Goal: Information Seeking & Learning: Learn about a topic

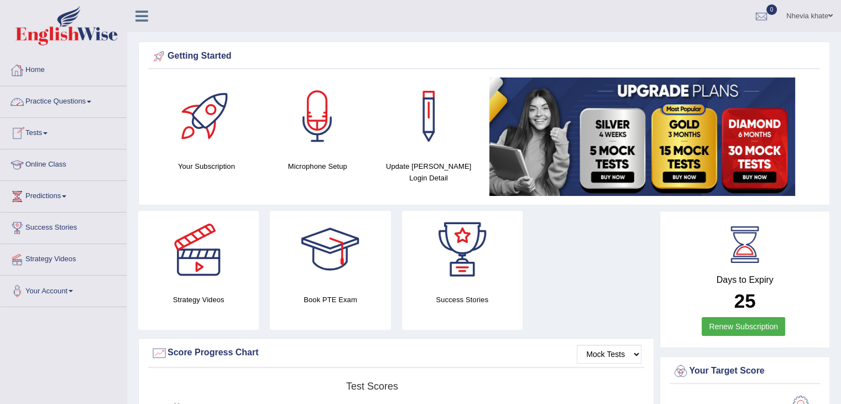
click at [85, 110] on link "Practice Questions" at bounding box center [64, 100] width 126 height 28
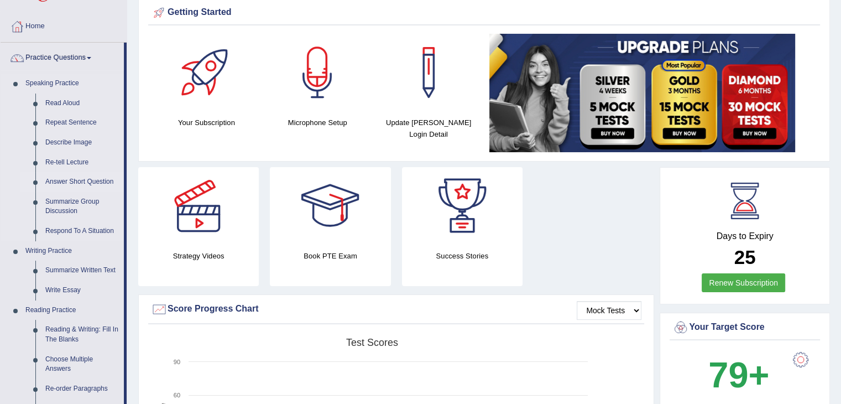
scroll to position [38, 0]
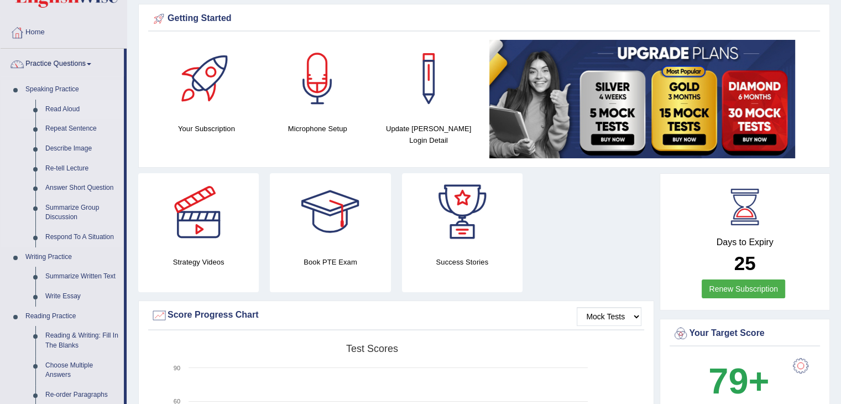
click at [71, 108] on link "Read Aloud" at bounding box center [82, 110] width 84 height 20
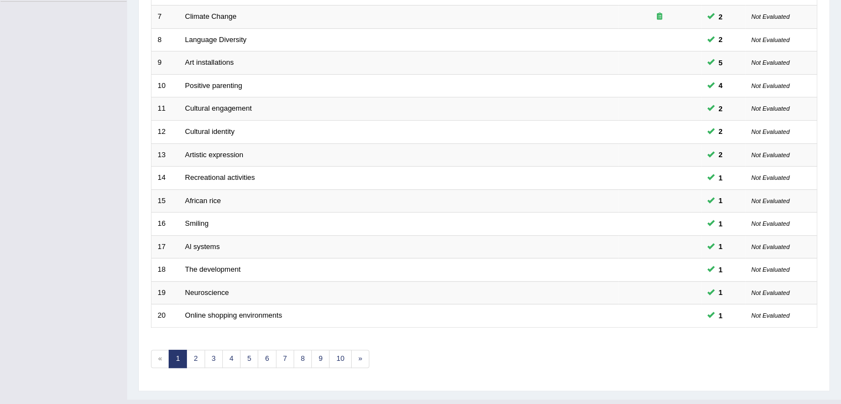
scroll to position [325, 0]
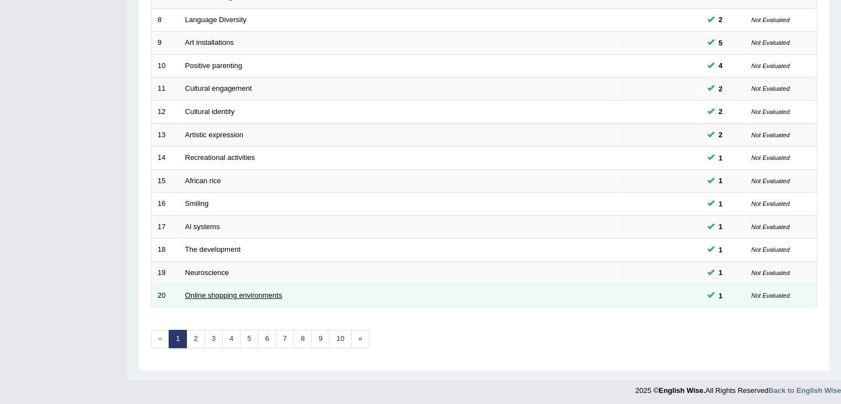
click at [272, 292] on link "Online shopping environments" at bounding box center [233, 295] width 97 height 8
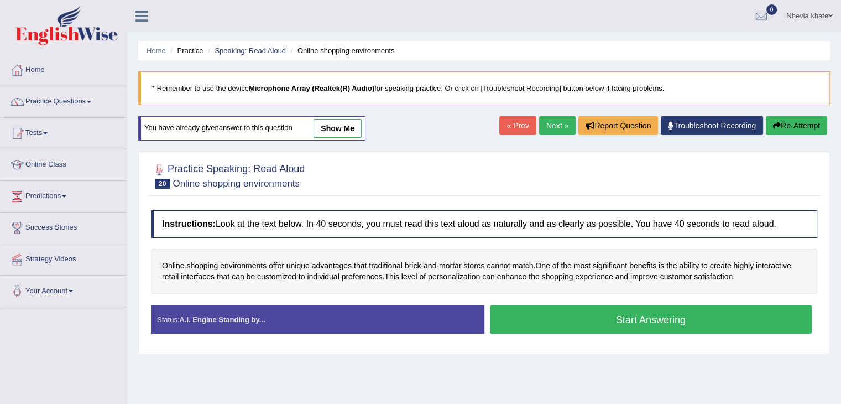
click at [615, 318] on button "Start Answering" at bounding box center [651, 319] width 322 height 28
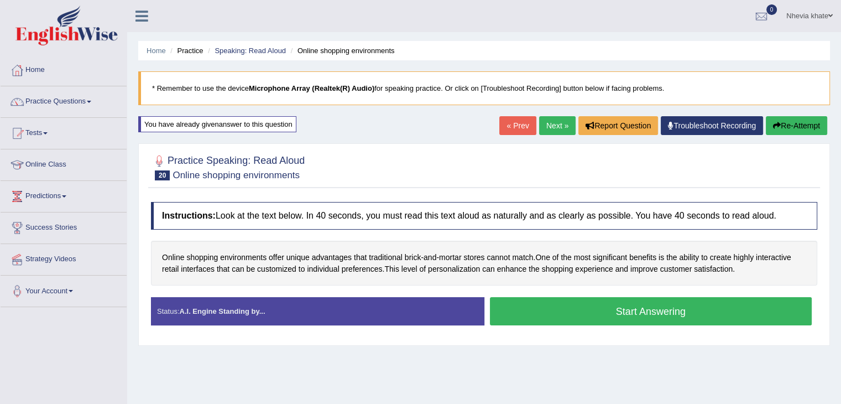
click at [615, 318] on button "Start Answering" at bounding box center [651, 311] width 322 height 28
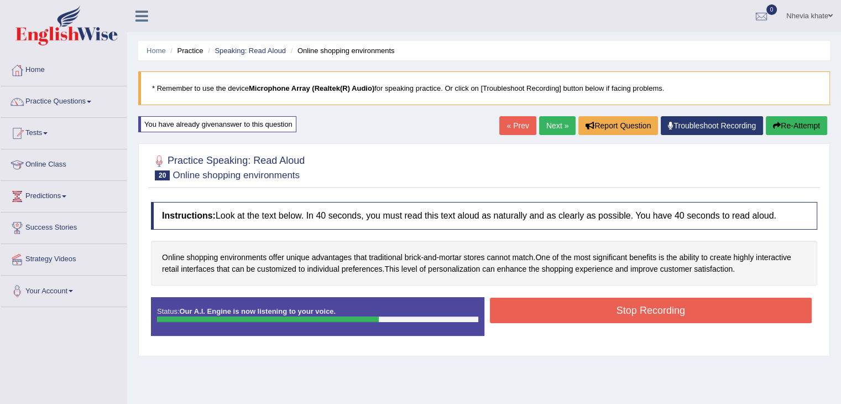
click at [615, 318] on button "Stop Recording" at bounding box center [651, 310] width 322 height 25
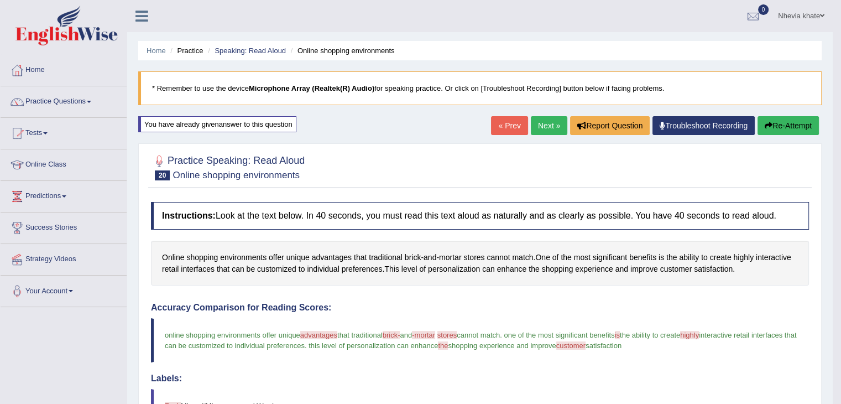
click at [543, 124] on link "Next »" at bounding box center [549, 125] width 37 height 19
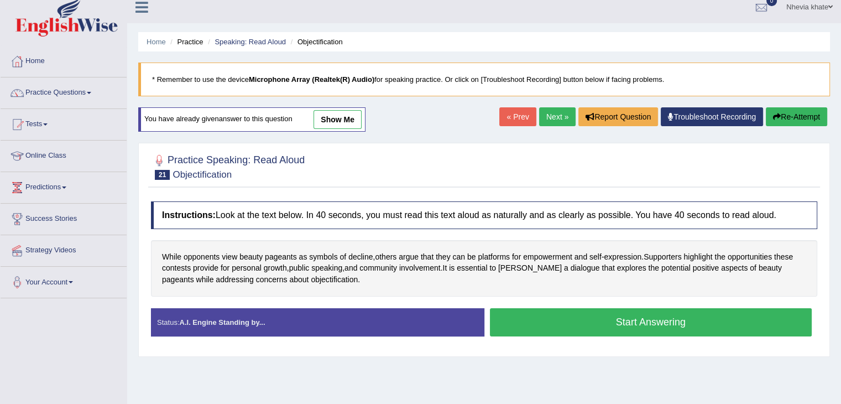
scroll to position [15, 0]
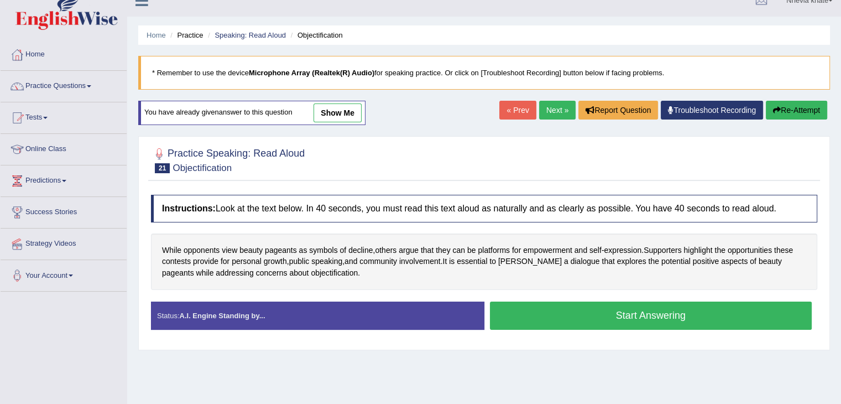
click at [537, 313] on button "Start Answering" at bounding box center [651, 315] width 322 height 28
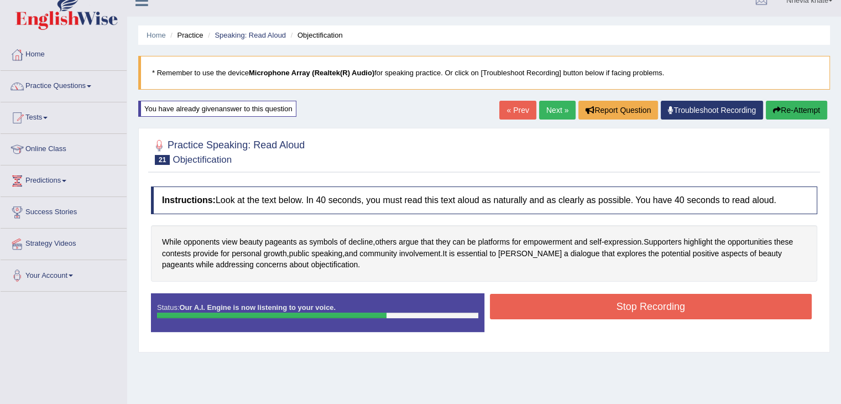
click at [537, 313] on button "Stop Recording" at bounding box center [651, 306] width 322 height 25
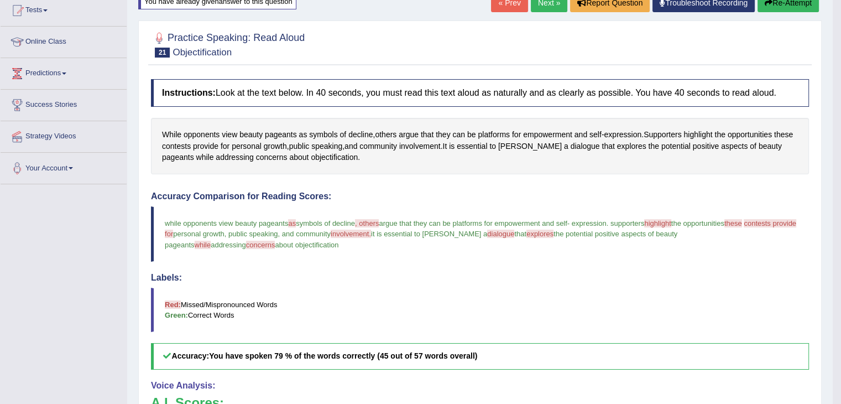
scroll to position [0, 0]
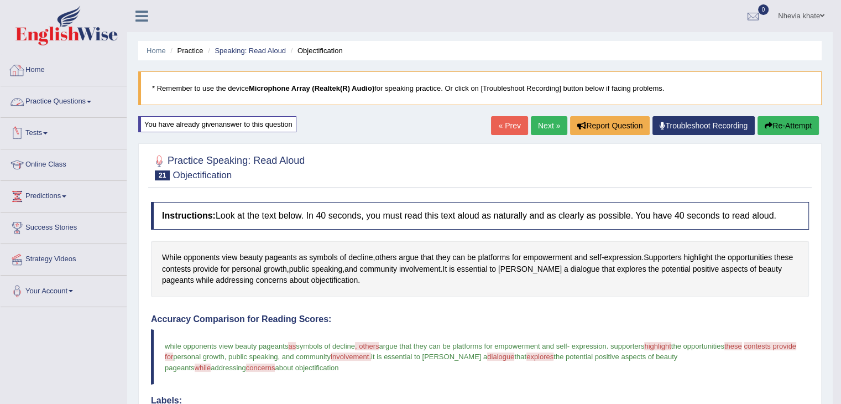
click at [80, 110] on link "Practice Questions" at bounding box center [64, 100] width 126 height 28
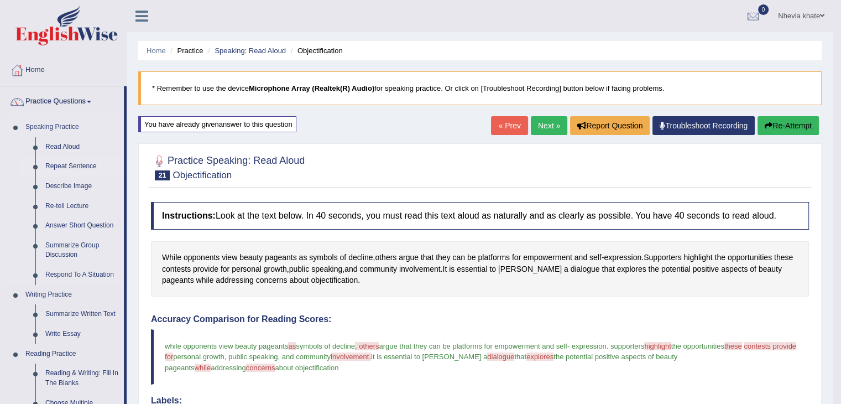
click at [64, 167] on link "Repeat Sentence" at bounding box center [82, 167] width 84 height 20
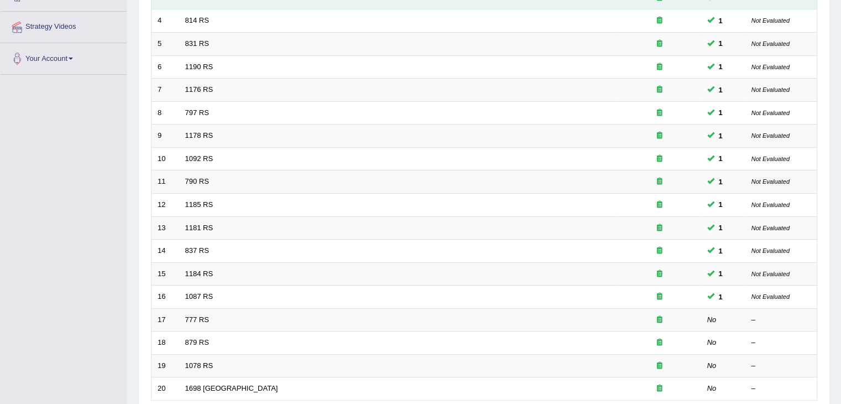
scroll to position [325, 0]
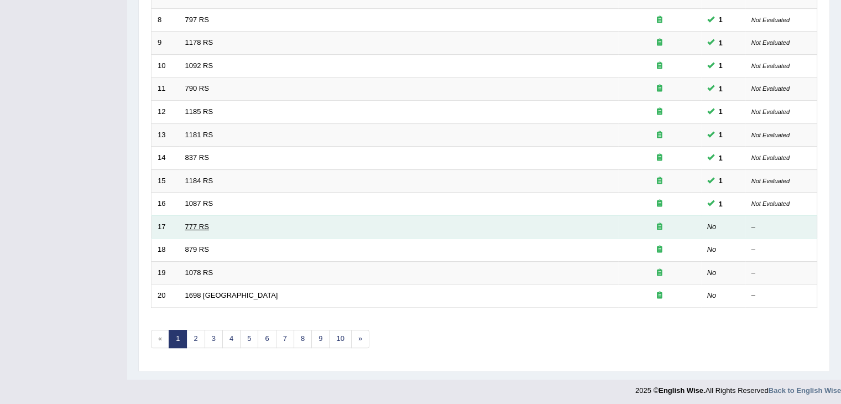
click at [199, 223] on link "777 RS" at bounding box center [197, 226] width 24 height 8
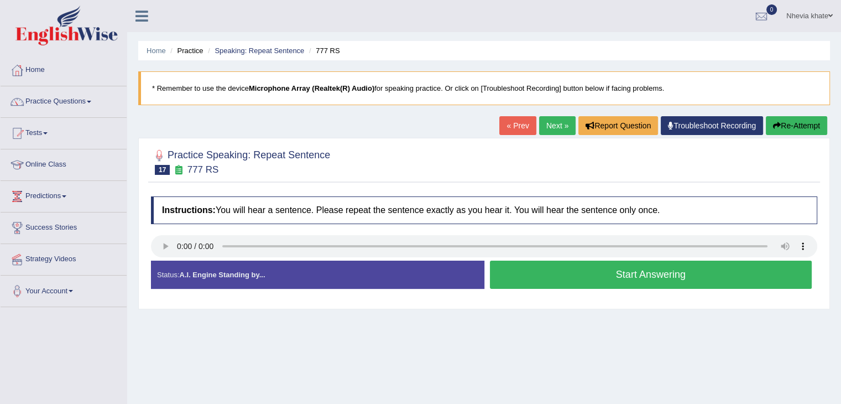
click at [538, 277] on button "Start Answering" at bounding box center [651, 275] width 322 height 28
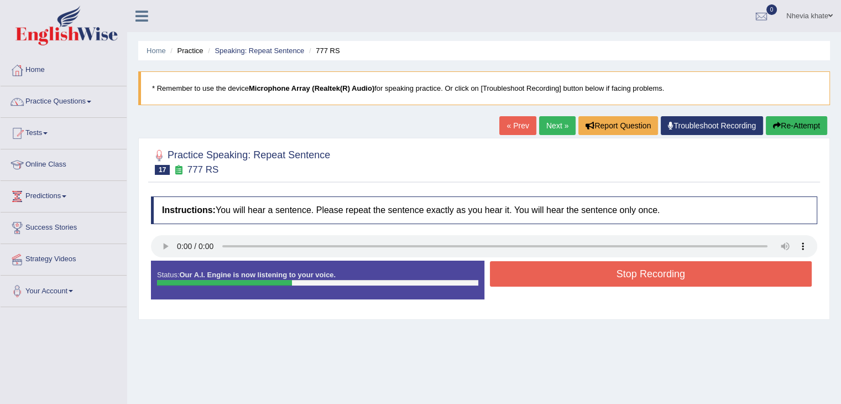
click at [538, 277] on button "Stop Recording" at bounding box center [651, 273] width 322 height 25
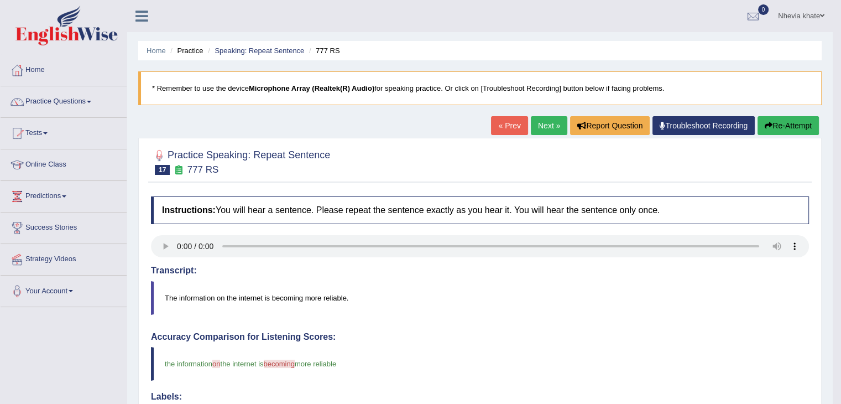
click at [548, 129] on link "Next »" at bounding box center [549, 125] width 37 height 19
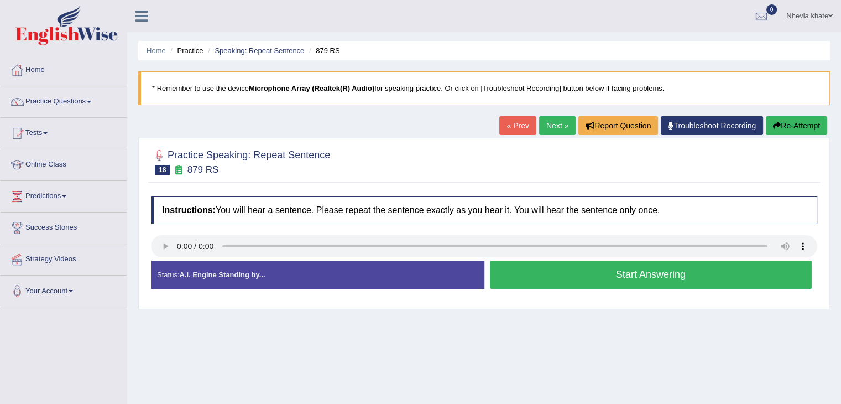
click at [559, 275] on button "Start Answering" at bounding box center [651, 275] width 322 height 28
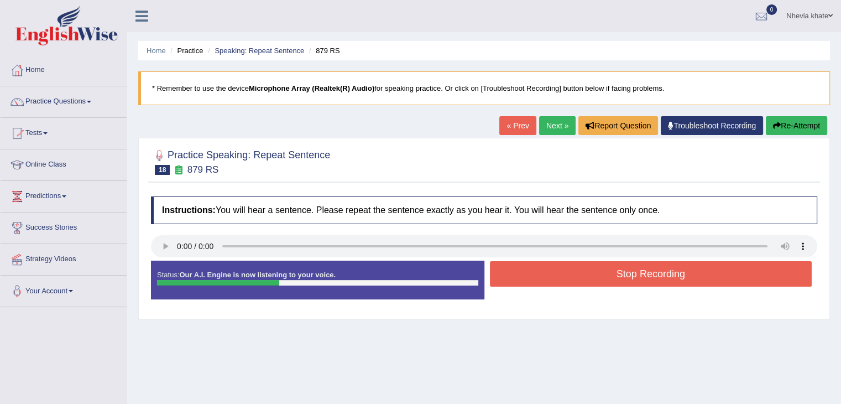
click at [559, 275] on button "Stop Recording" at bounding box center [651, 273] width 322 height 25
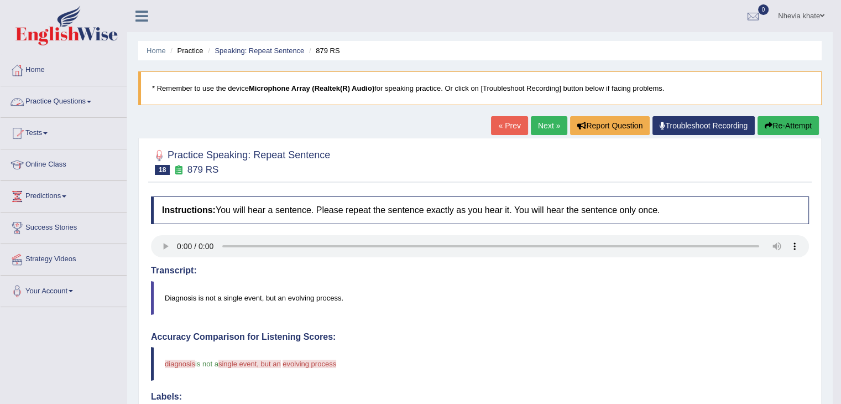
click at [103, 98] on link "Practice Questions" at bounding box center [64, 100] width 126 height 28
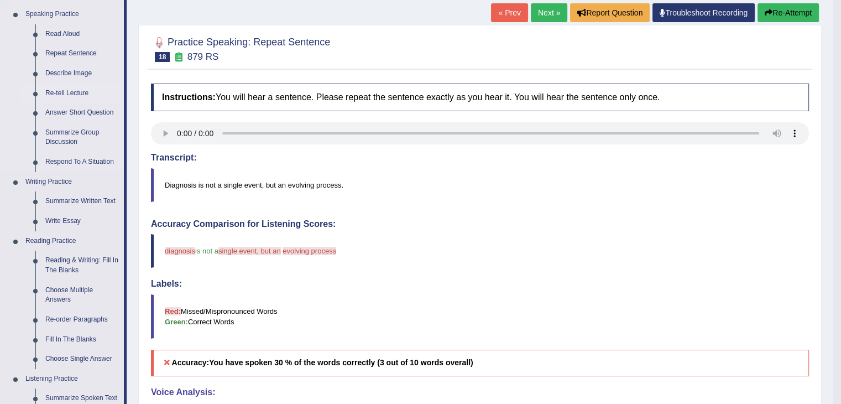
scroll to position [97, 0]
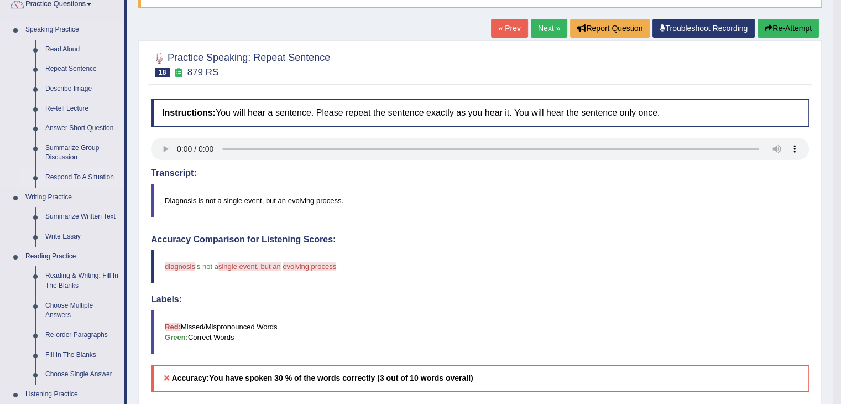
click at [82, 181] on link "Respond To A Situation" at bounding box center [82, 178] width 84 height 20
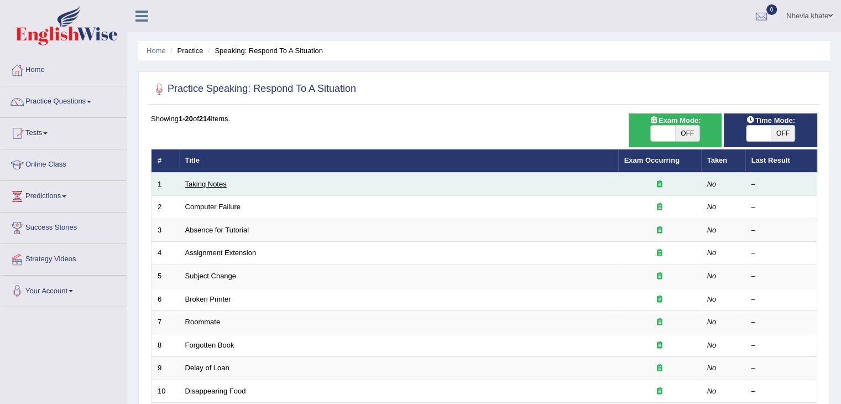
click at [217, 184] on link "Taking Notes" at bounding box center [205, 184] width 41 height 8
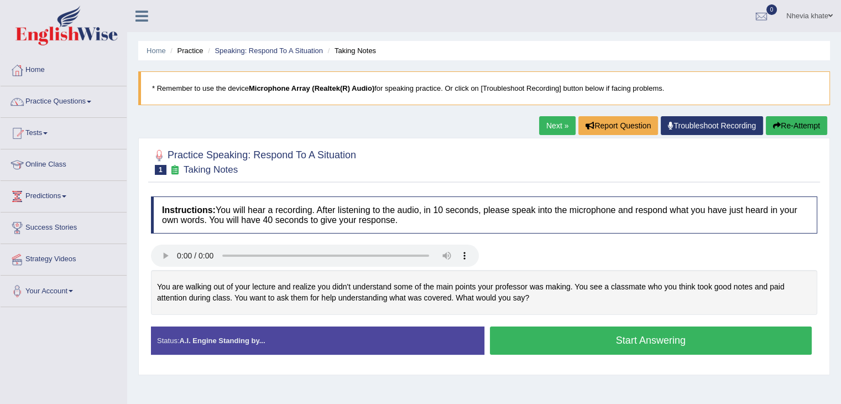
click at [536, 339] on button "Start Answering" at bounding box center [651, 340] width 322 height 28
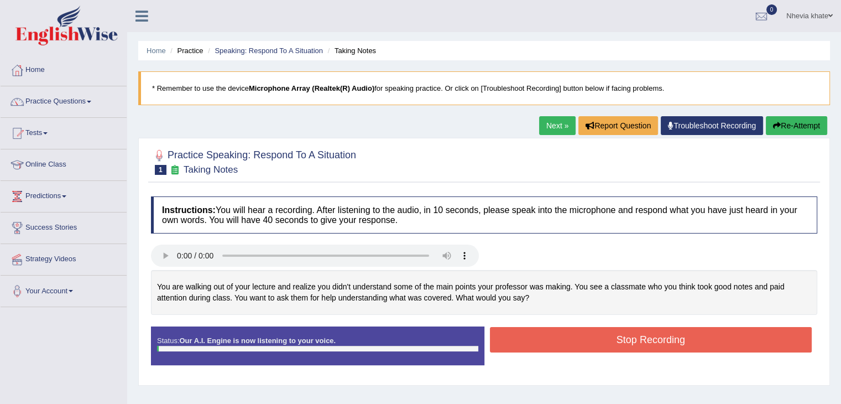
click at [536, 339] on button "Stop Recording" at bounding box center [651, 339] width 322 height 25
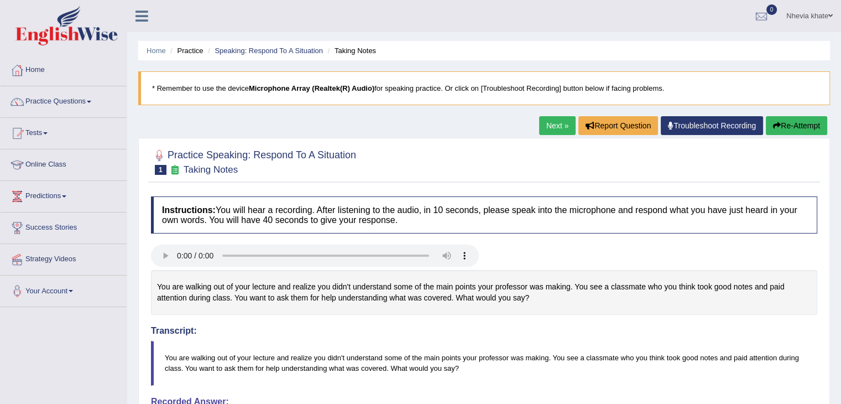
click at [793, 127] on button "Re-Attempt" at bounding box center [796, 125] width 61 height 19
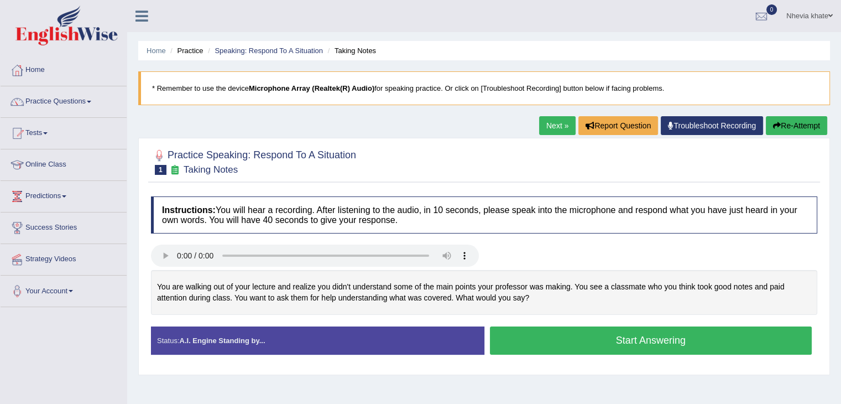
click at [596, 337] on button "Start Answering" at bounding box center [651, 340] width 322 height 28
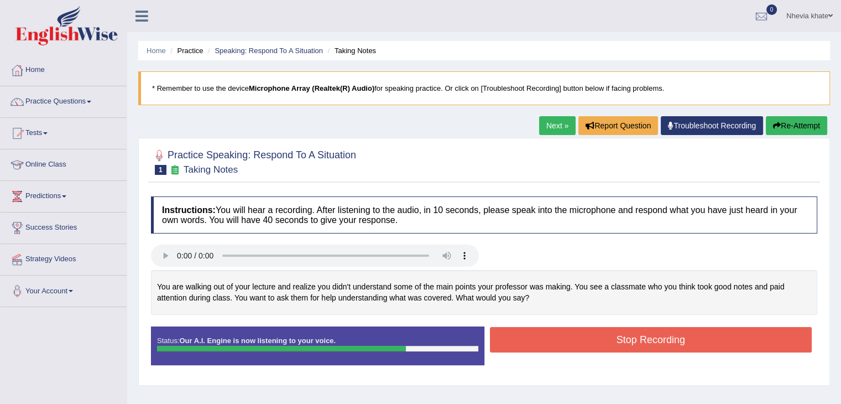
click at [596, 337] on button "Stop Recording" at bounding box center [651, 339] width 322 height 25
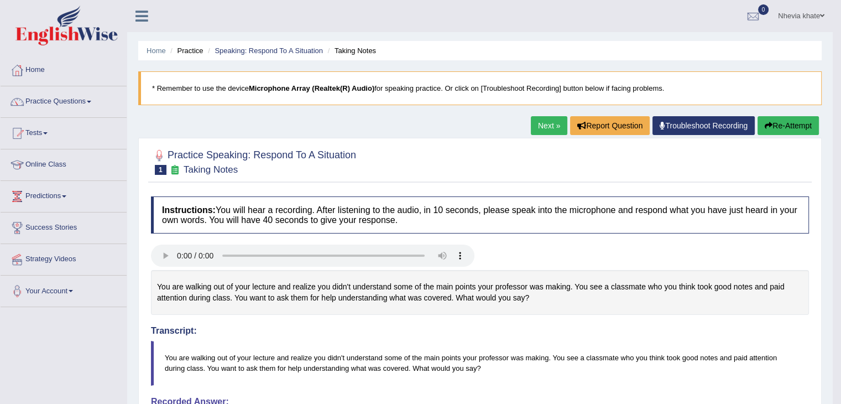
click at [768, 129] on button "Re-Attempt" at bounding box center [788, 125] width 61 height 19
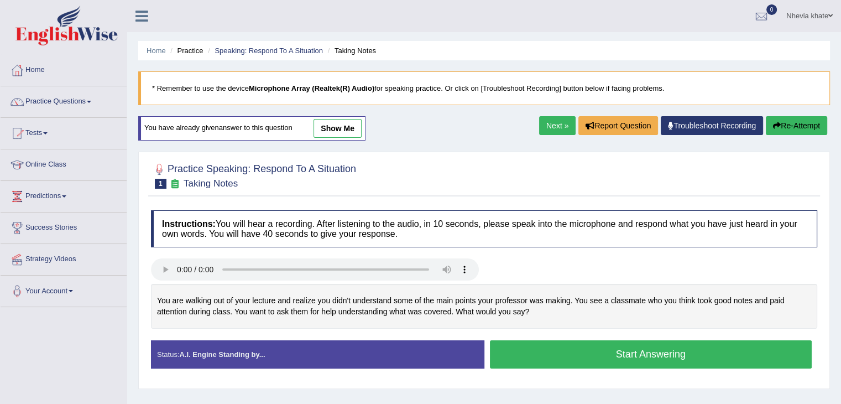
click at [583, 359] on button "Start Answering" at bounding box center [651, 354] width 322 height 28
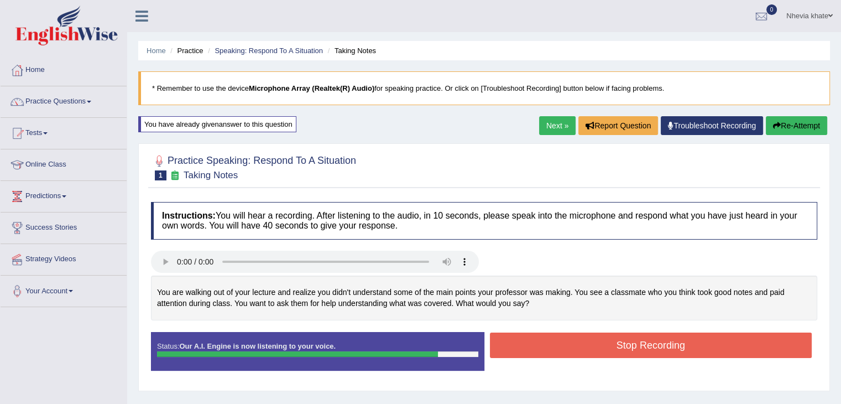
click at [587, 340] on button "Stop Recording" at bounding box center [651, 344] width 322 height 25
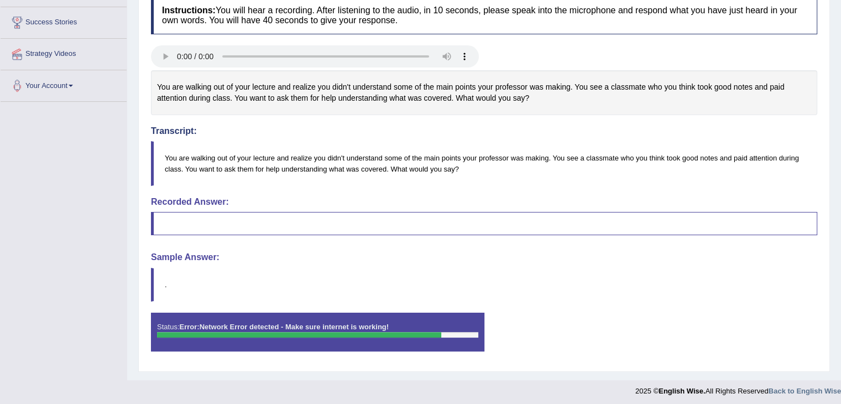
scroll to position [207, 0]
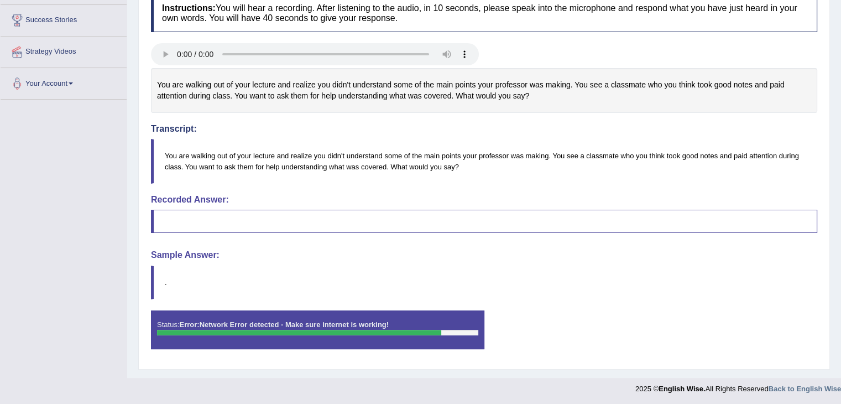
click at [178, 221] on blockquote at bounding box center [484, 221] width 667 height 23
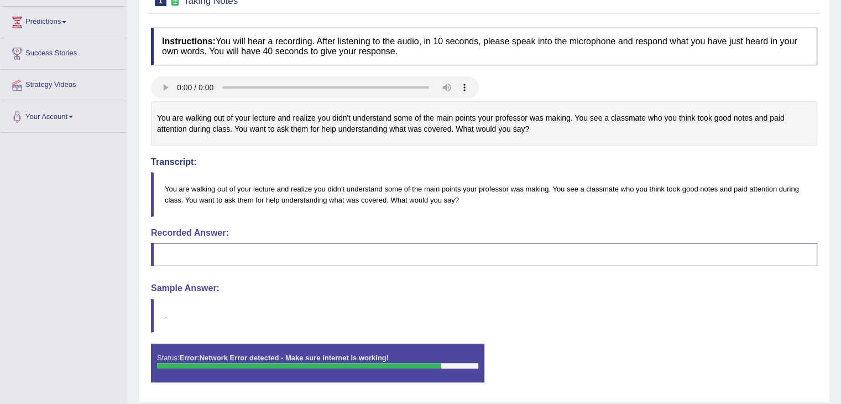
scroll to position [0, 0]
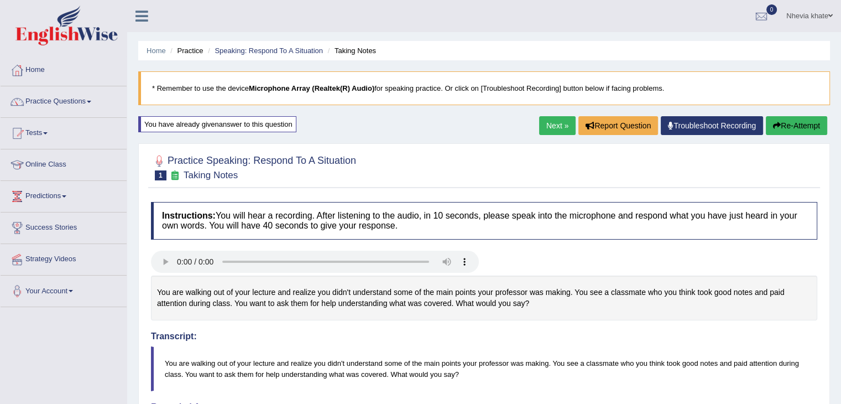
click at [794, 126] on button "Re-Attempt" at bounding box center [796, 125] width 61 height 19
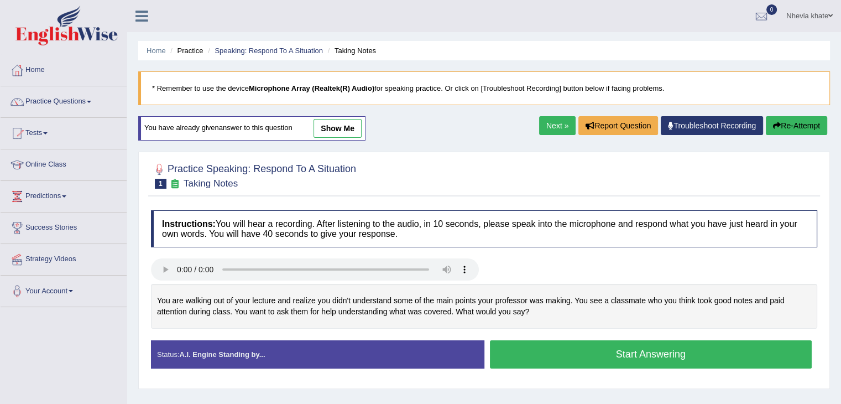
click at [564, 352] on button "Start Answering" at bounding box center [651, 354] width 322 height 28
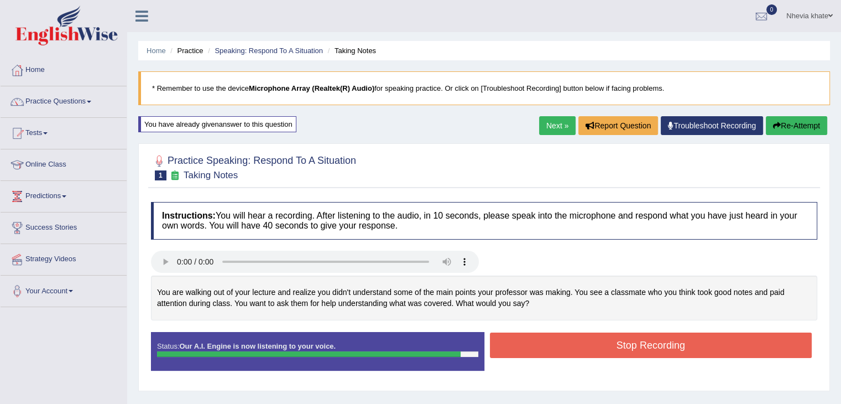
click at [564, 352] on button "Stop Recording" at bounding box center [651, 344] width 322 height 25
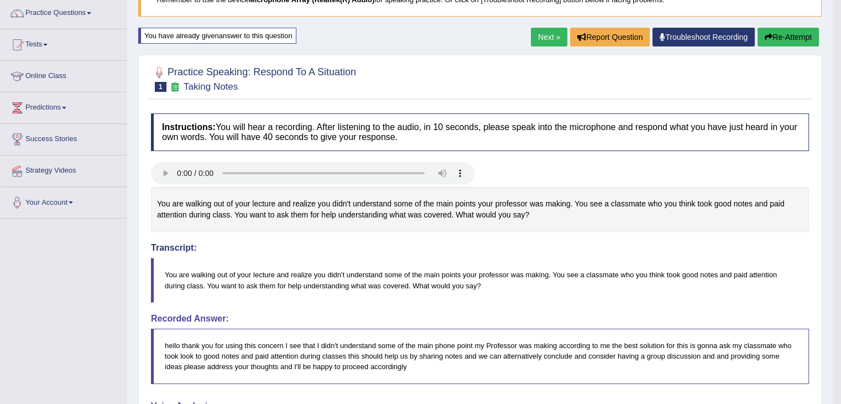
scroll to position [88, 0]
click at [544, 40] on link "Next »" at bounding box center [549, 37] width 37 height 19
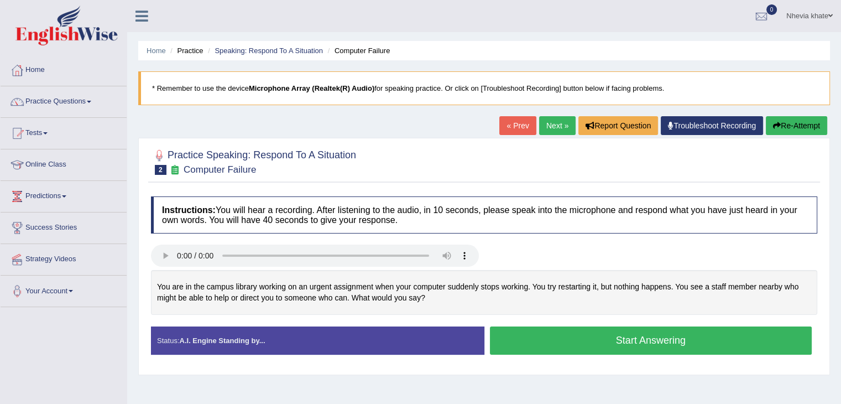
click at [531, 340] on button "Start Answering" at bounding box center [651, 340] width 322 height 28
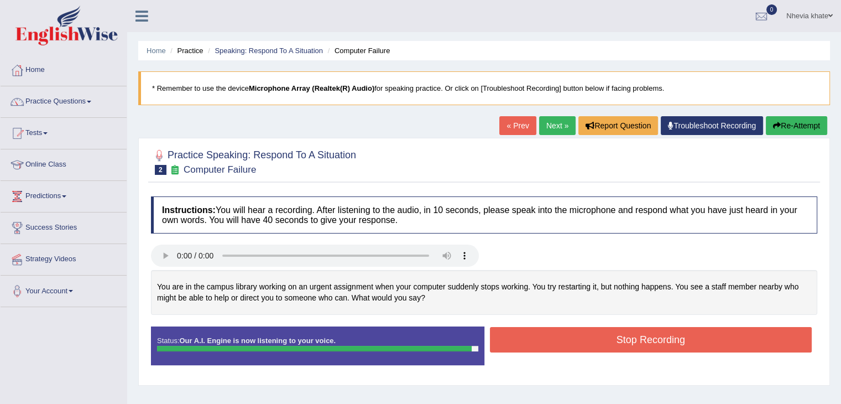
click at [531, 340] on button "Stop Recording" at bounding box center [651, 339] width 322 height 25
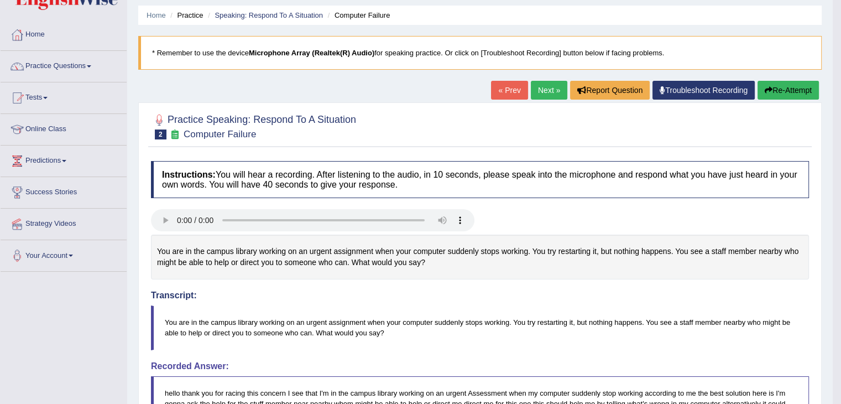
scroll to position [28, 0]
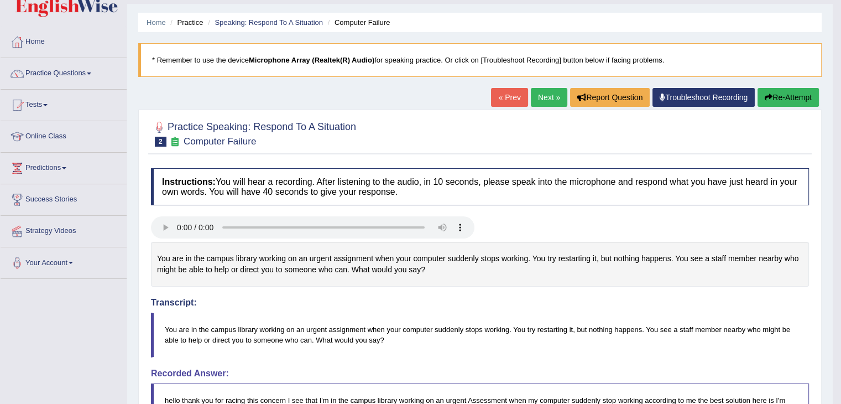
click at [548, 101] on link "Next »" at bounding box center [549, 97] width 37 height 19
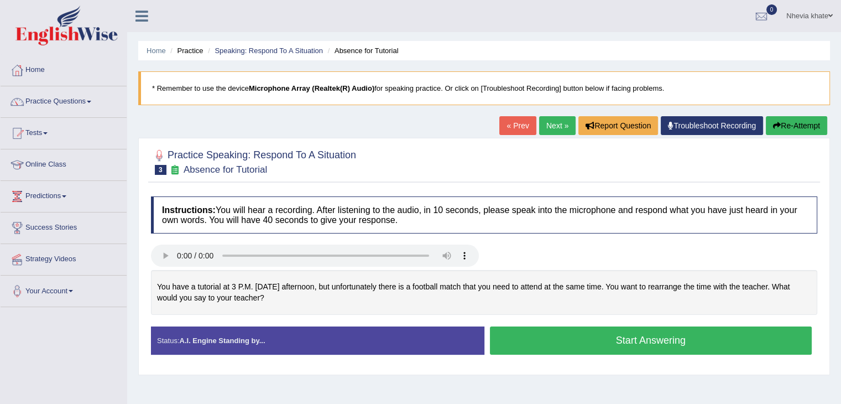
click at [512, 343] on button "Start Answering" at bounding box center [651, 340] width 322 height 28
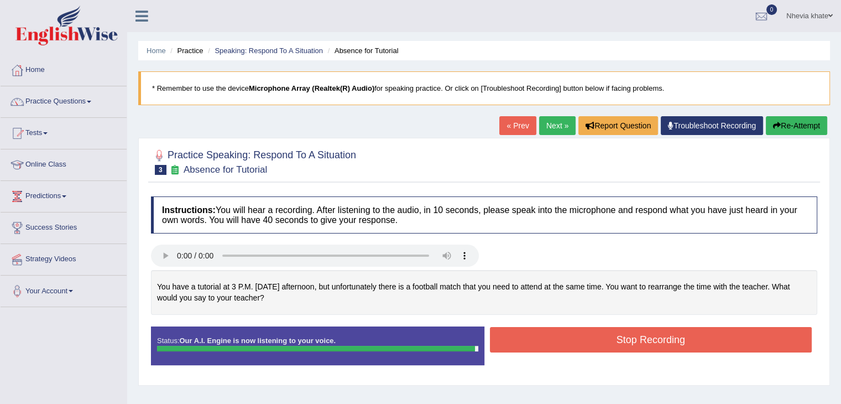
click at [512, 343] on button "Stop Recording" at bounding box center [651, 339] width 322 height 25
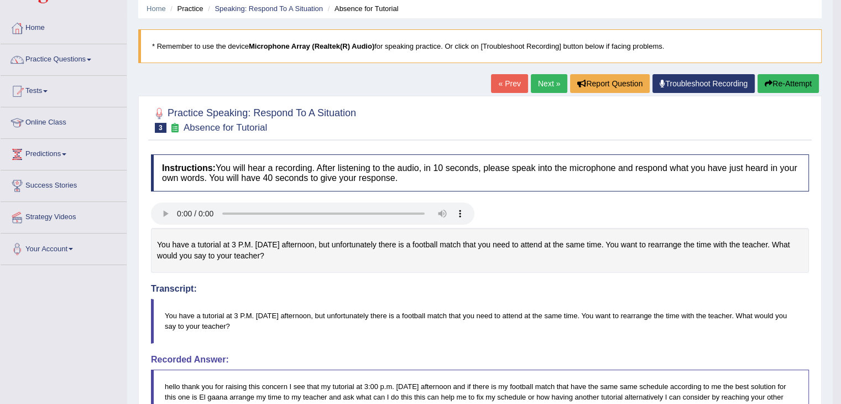
scroll to position [41, 0]
click at [788, 81] on button "Re-Attempt" at bounding box center [788, 84] width 61 height 19
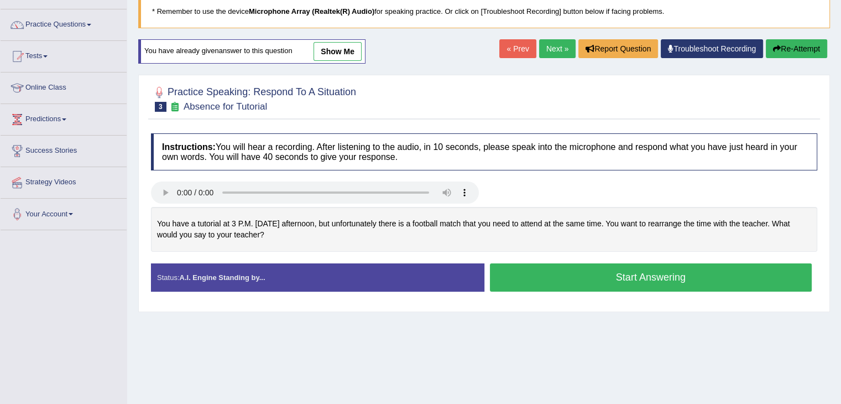
scroll to position [89, 0]
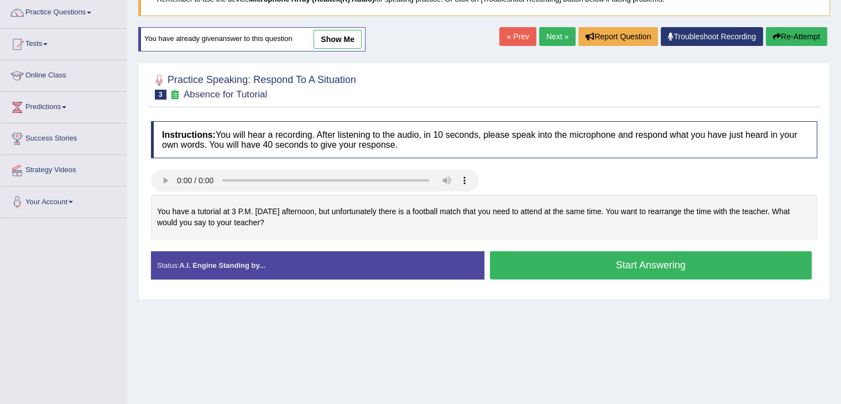
click at [539, 271] on button "Start Answering" at bounding box center [651, 265] width 322 height 28
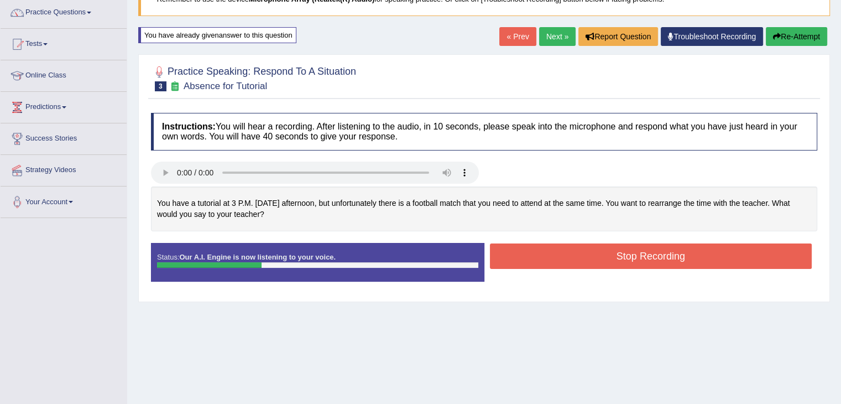
click at [796, 34] on button "Re-Attempt" at bounding box center [796, 36] width 61 height 19
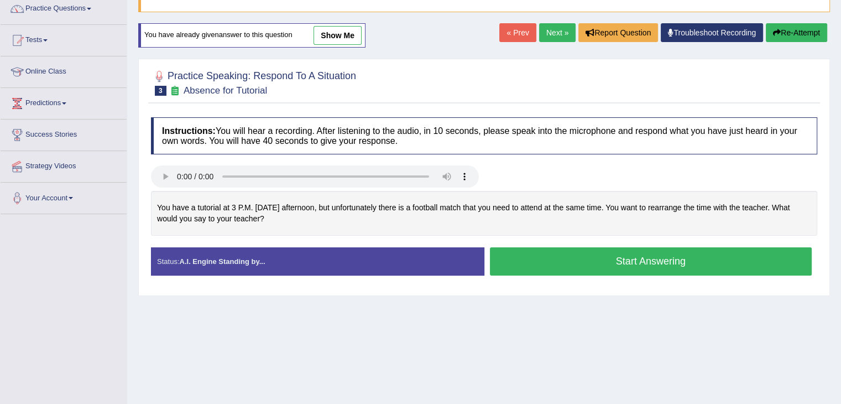
click at [585, 266] on button "Start Answering" at bounding box center [651, 261] width 322 height 28
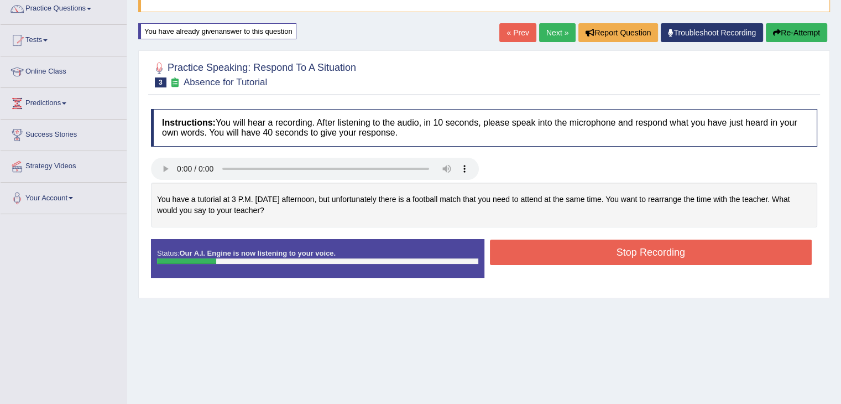
click at [805, 30] on button "Re-Attempt" at bounding box center [796, 32] width 61 height 19
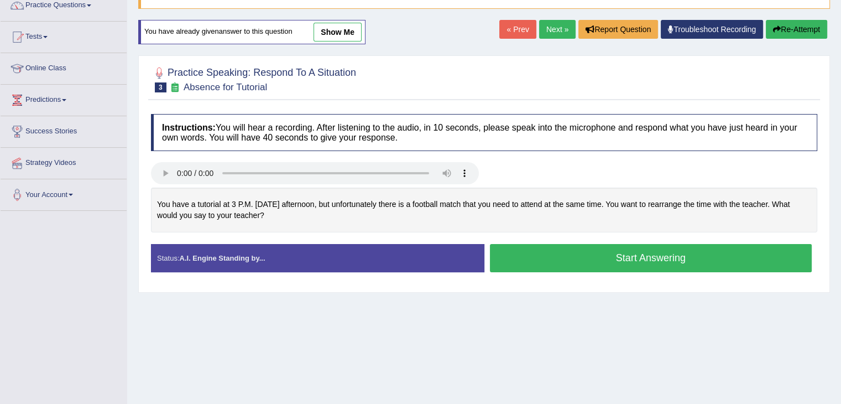
click at [552, 259] on button "Start Answering" at bounding box center [651, 258] width 322 height 28
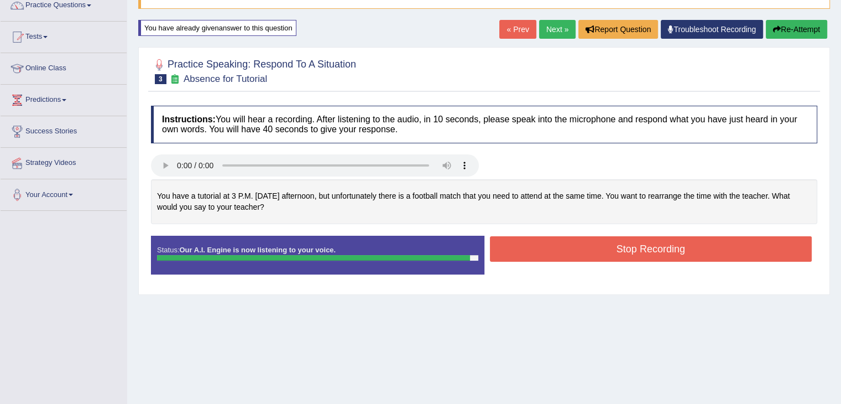
click at [553, 246] on button "Stop Recording" at bounding box center [651, 248] width 322 height 25
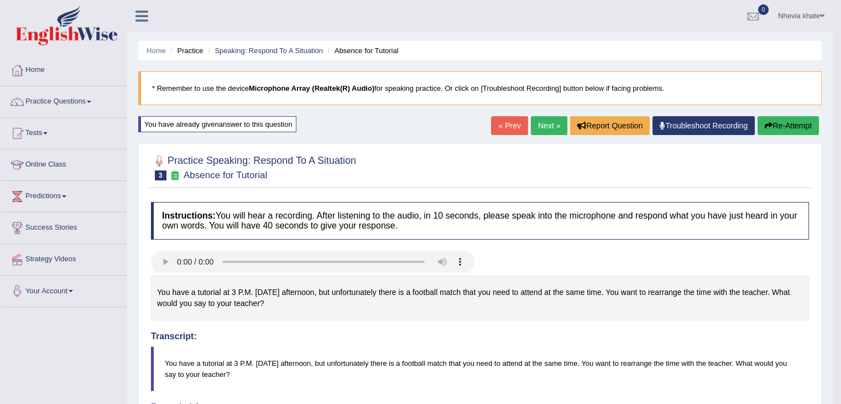
click at [539, 122] on link "Next »" at bounding box center [549, 125] width 37 height 19
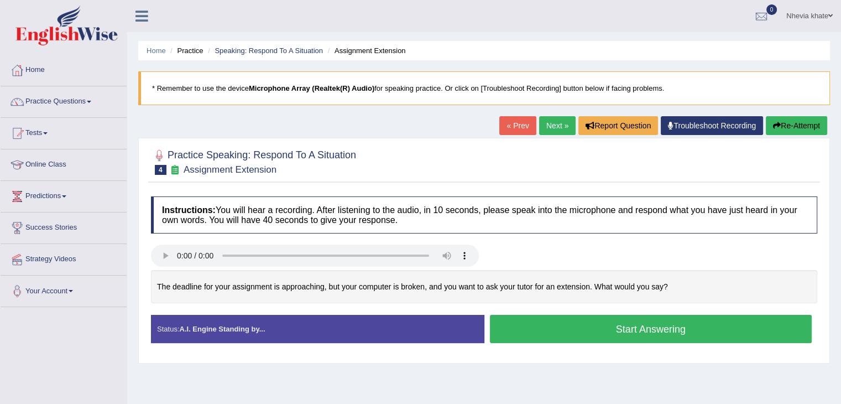
click at [577, 326] on button "Start Answering" at bounding box center [651, 329] width 322 height 28
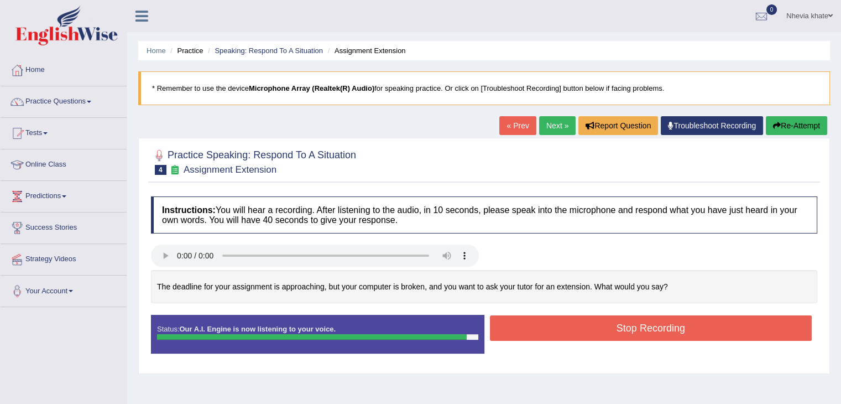
click at [577, 326] on button "Stop Recording" at bounding box center [651, 327] width 322 height 25
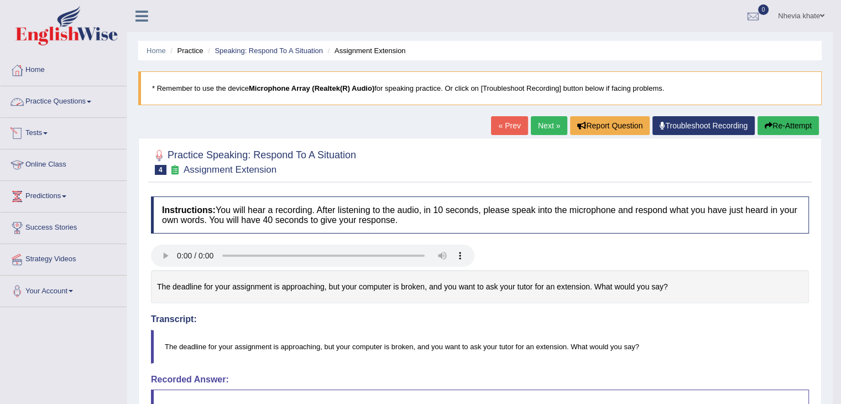
click at [90, 110] on link "Practice Questions" at bounding box center [64, 100] width 126 height 28
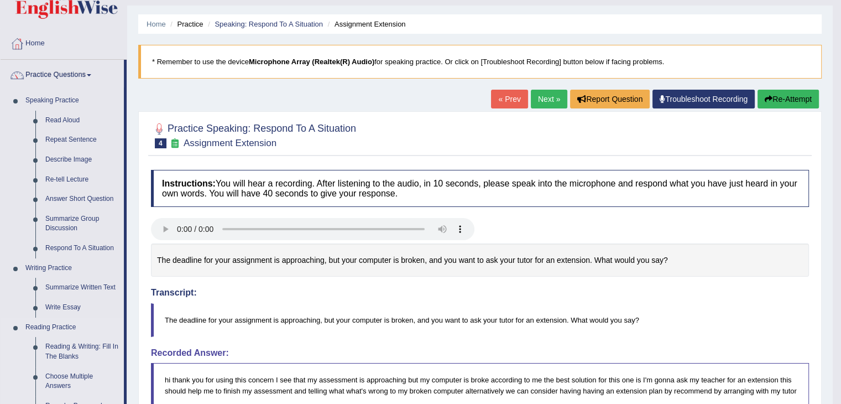
scroll to position [24, 0]
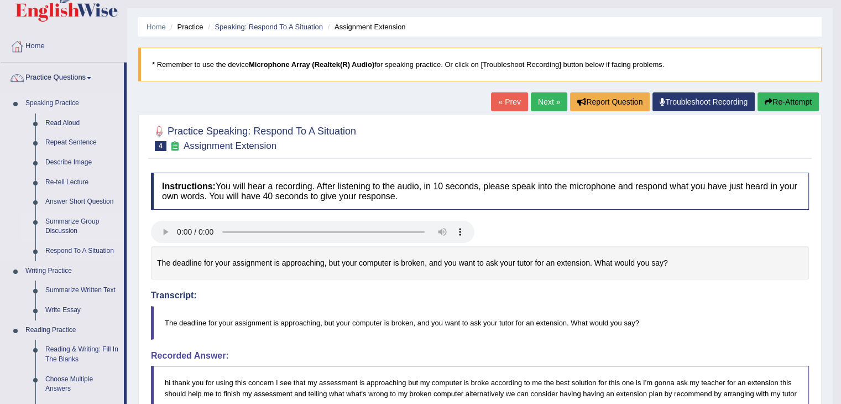
click at [84, 215] on link "Summarize Group Discussion" at bounding box center [82, 226] width 84 height 29
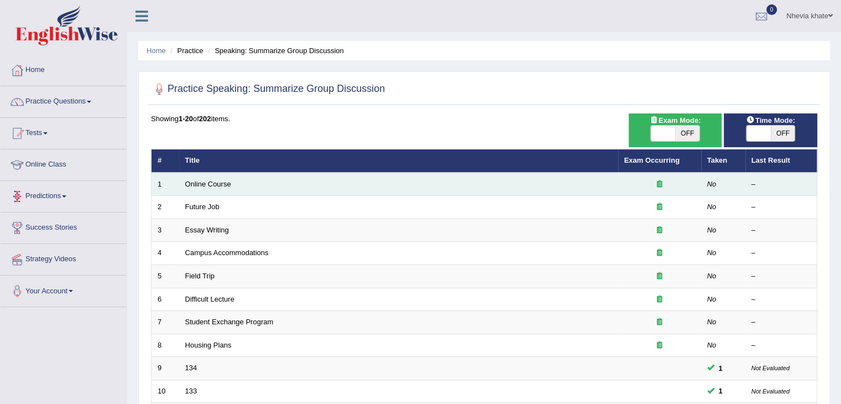
click at [214, 189] on td "Online Course" at bounding box center [398, 184] width 439 height 23
click at [215, 185] on link "Online Course" at bounding box center [208, 184] width 46 height 8
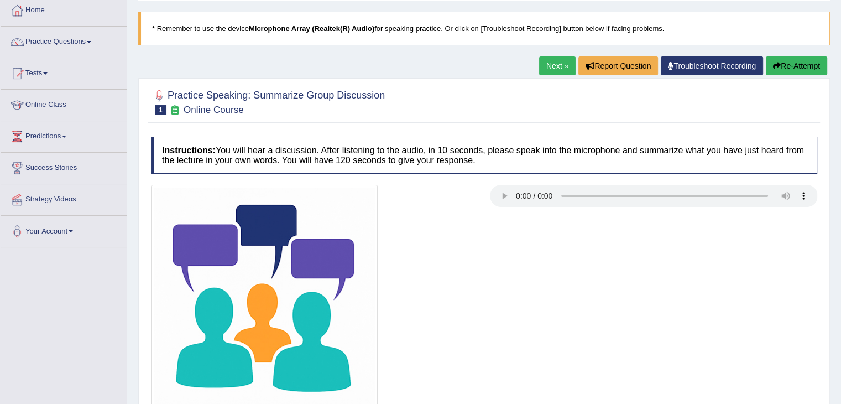
scroll to position [59, 0]
